Goal: Information Seeking & Learning: Learn about a topic

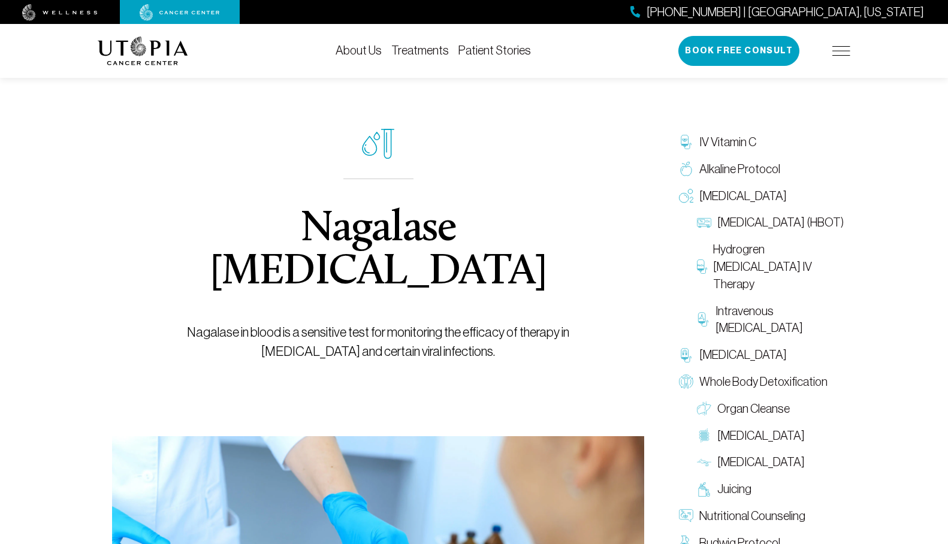
click at [371, 47] on link "About Us" at bounding box center [359, 50] width 46 height 13
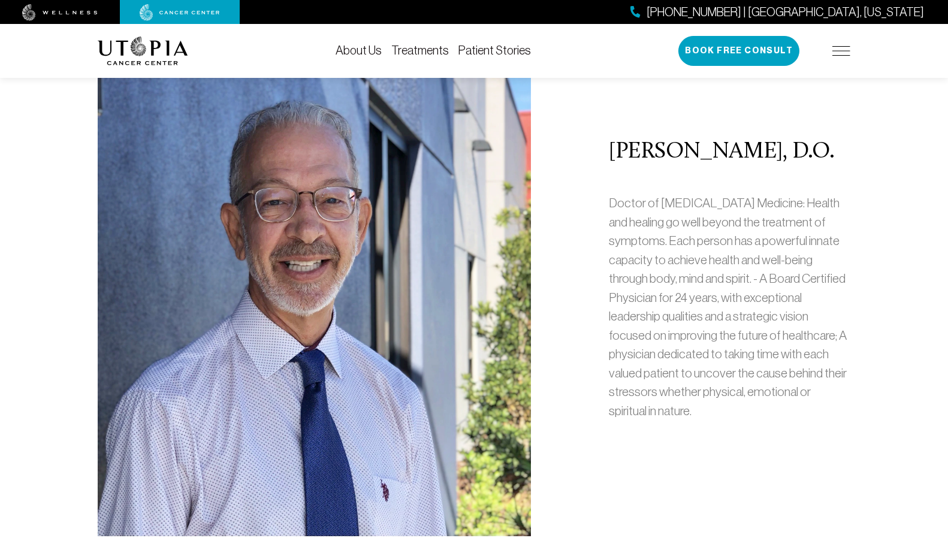
scroll to position [300, 0]
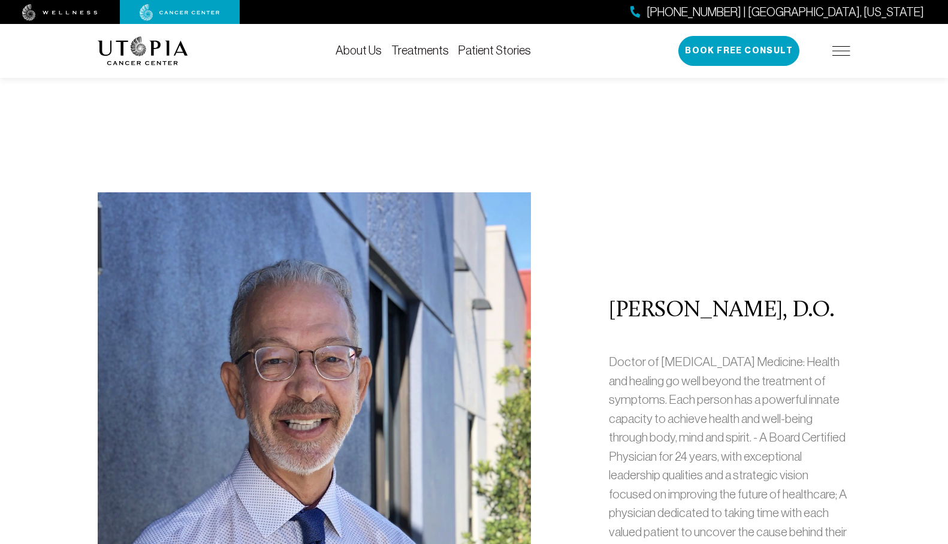
scroll to position [599, 0]
